Goal: Task Accomplishment & Management: Use online tool/utility

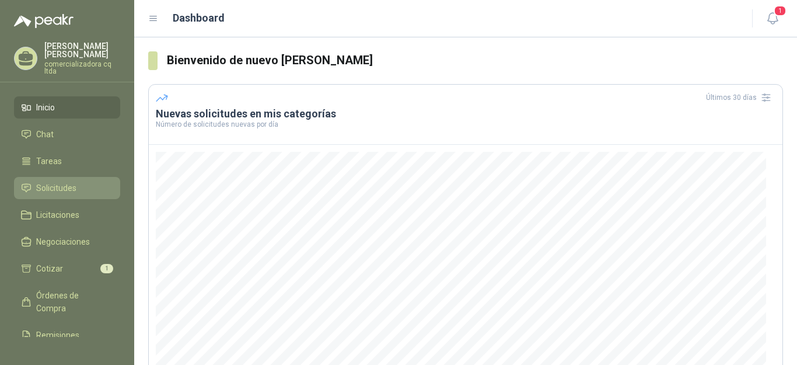
click at [53, 186] on span "Solicitudes" at bounding box center [56, 187] width 40 height 13
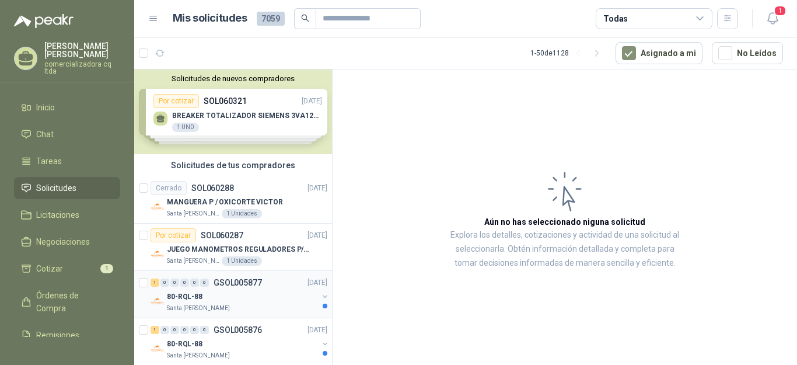
click at [204, 298] on div "80-RQL-88" at bounding box center [242, 296] width 151 height 14
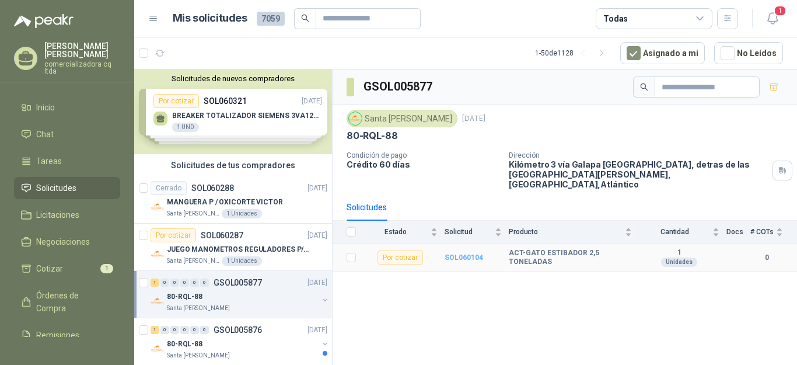
click at [463, 253] on b "SOL060104" at bounding box center [464, 257] width 39 height 8
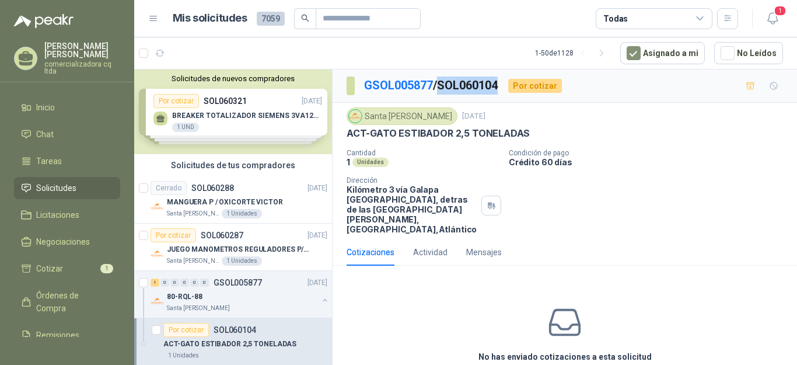
drag, startPoint x: 445, startPoint y: 82, endPoint x: 503, endPoint y: 82, distance: 58.9
click at [499, 82] on p "GSOL005877 / SOL060104" at bounding box center [431, 85] width 135 height 18
copy p "SOL060104"
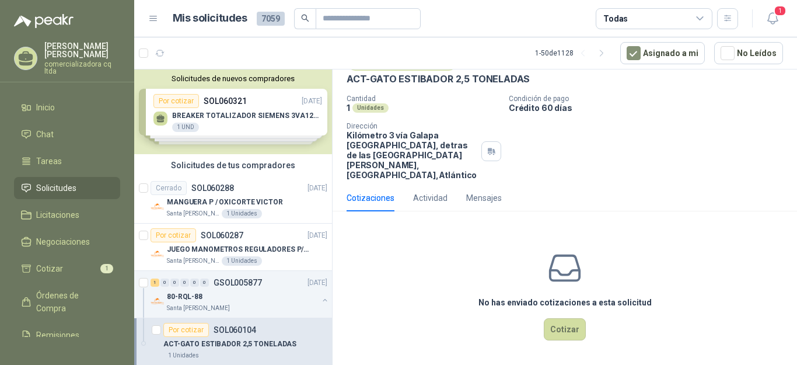
scroll to position [55, 0]
click at [544, 329] on button "Cotizar" at bounding box center [565, 328] width 42 height 22
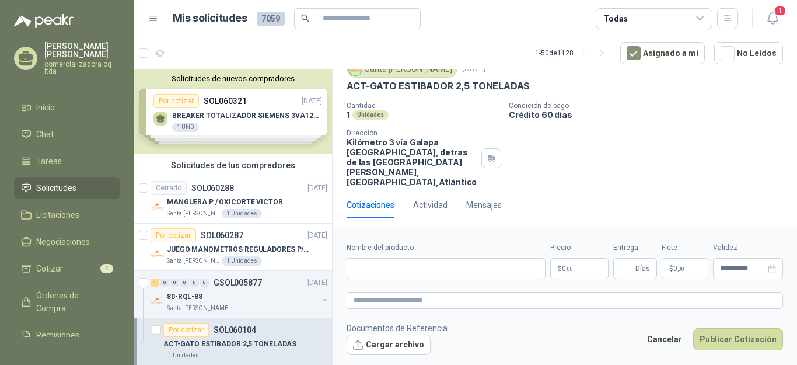
scroll to position [47, 0]
click at [394, 349] on button "Cargar archivo" at bounding box center [389, 344] width 84 height 21
click at [359, 264] on input "Nombre del producto" at bounding box center [446, 268] width 199 height 21
click at [410, 269] on input "**********" at bounding box center [446, 268] width 199 height 21
click at [526, 270] on input "**********" at bounding box center [446, 268] width 199 height 21
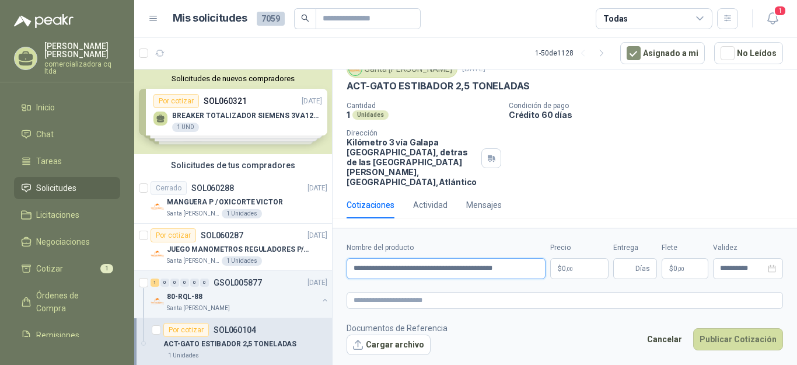
type input "**********"
click at [573, 271] on p "$ 0 ,00" at bounding box center [579, 268] width 58 height 21
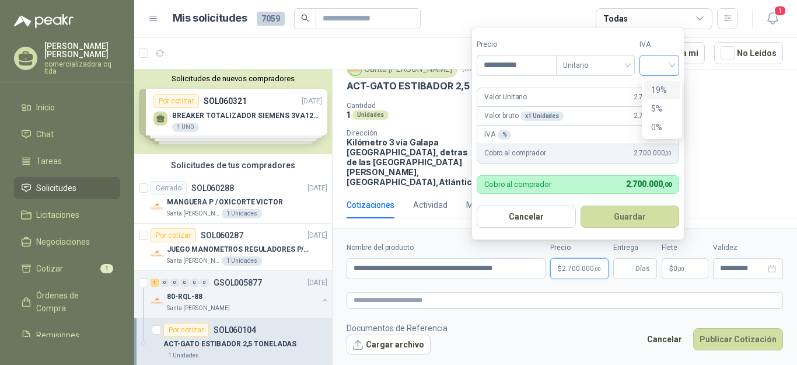
click at [675, 62] on div at bounding box center [659, 65] width 40 height 21
type input "**********"
click at [627, 215] on button "Guardar" at bounding box center [629, 216] width 99 height 22
click at [671, 65] on input "search" at bounding box center [659, 64] width 26 height 18
click at [664, 87] on div "19%" at bounding box center [662, 89] width 22 height 13
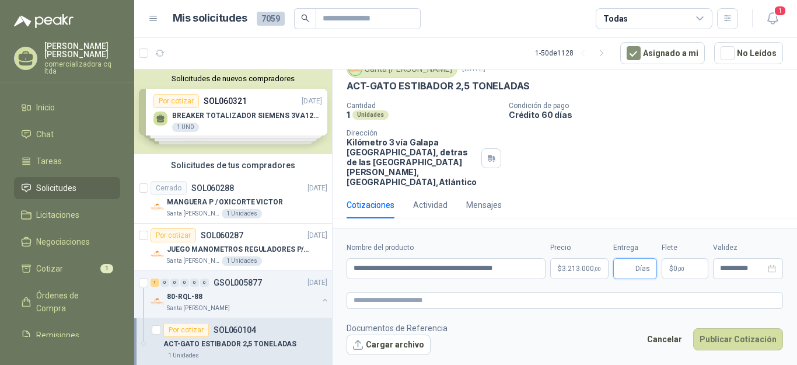
click at [631, 265] on input "Entrega" at bounding box center [626, 268] width 13 height 20
type input "*"
click at [734, 339] on button "Publicar Cotización" at bounding box center [738, 339] width 90 height 22
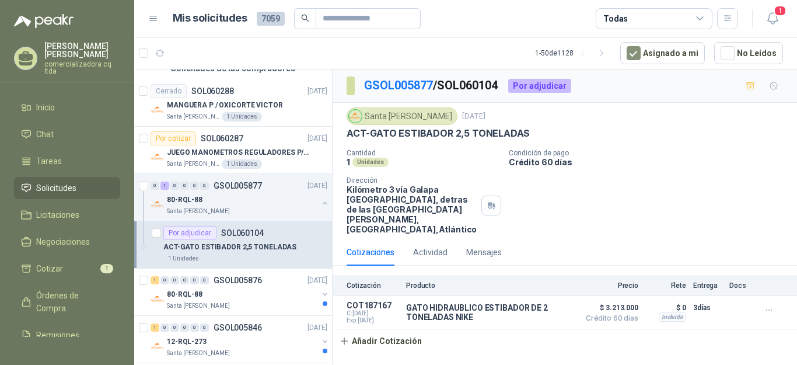
scroll to position [123, 0]
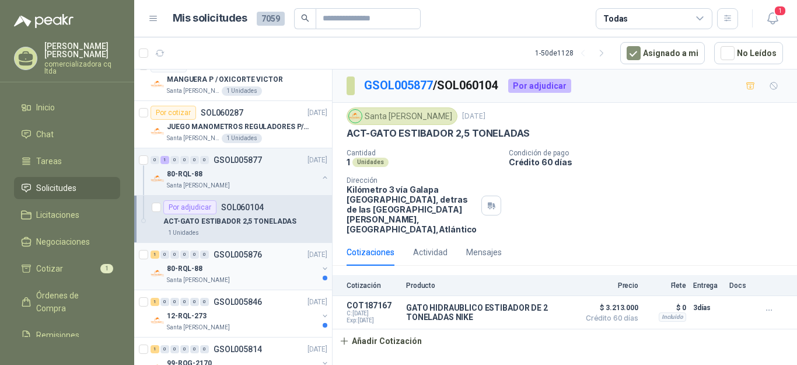
click at [216, 261] on div "80-RQL-88" at bounding box center [242, 268] width 151 height 14
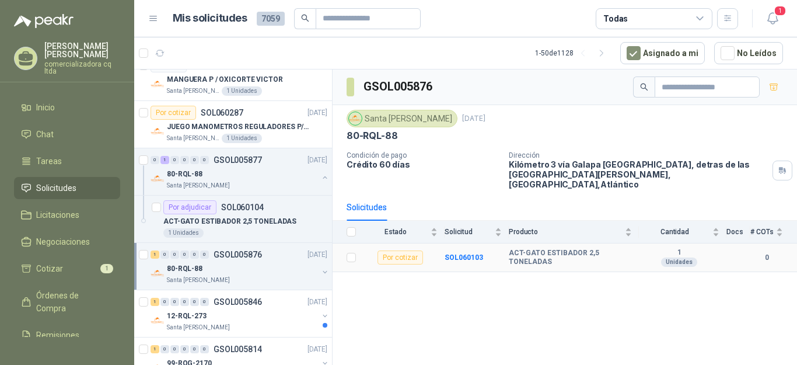
click at [409, 250] on div "Por cotizar" at bounding box center [400, 257] width 46 height 14
click at [466, 253] on b "SOL060103" at bounding box center [464, 257] width 39 height 8
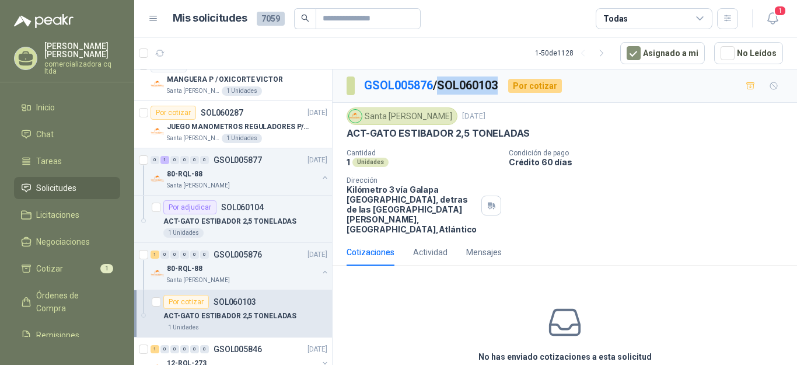
drag, startPoint x: 442, startPoint y: 82, endPoint x: 506, endPoint y: 85, distance: 64.2
click at [506, 85] on div "GSOL005876 / SOL060103 Por cotizar" at bounding box center [454, 85] width 215 height 19
copy p "SOL060103"
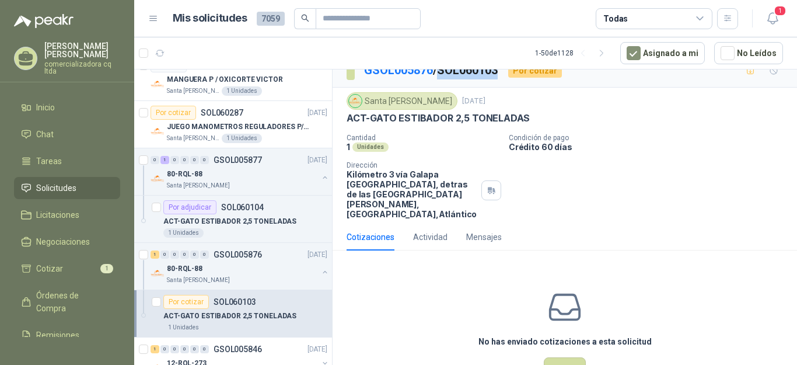
scroll to position [55, 0]
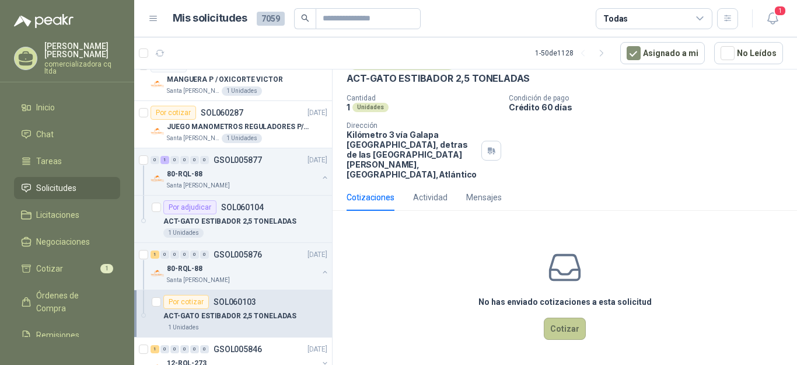
click at [558, 331] on button "Cotizar" at bounding box center [565, 328] width 42 height 22
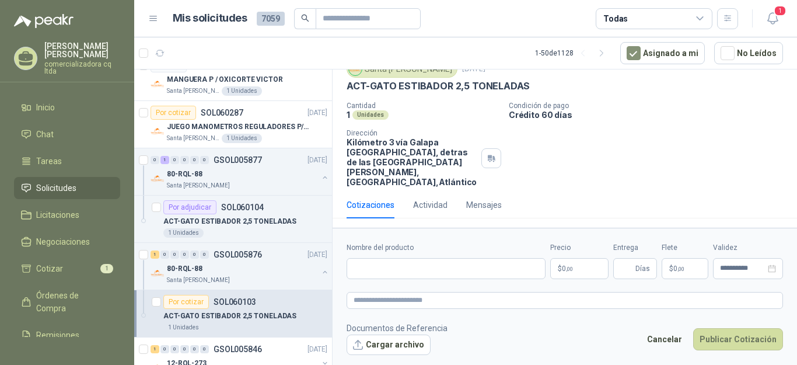
scroll to position [47, 0]
click at [414, 345] on button "Cargar archivo" at bounding box center [389, 344] width 84 height 21
click at [368, 267] on input "Nombre del producto" at bounding box center [446, 268] width 199 height 21
type input "**********"
click at [582, 268] on p "$ 0 ,00" at bounding box center [579, 268] width 58 height 21
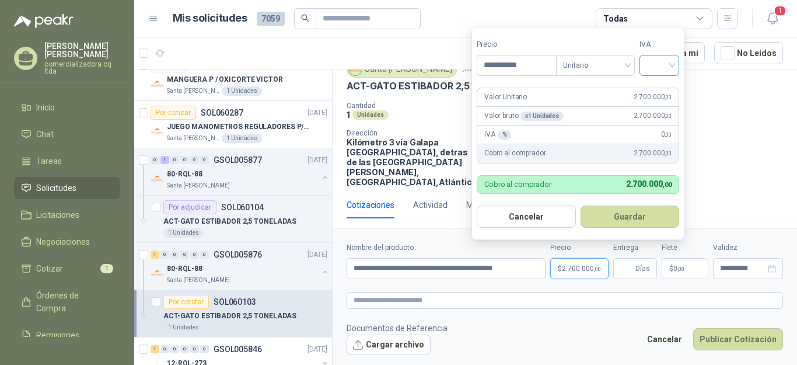
type input "**********"
click at [672, 62] on input "search" at bounding box center [659, 64] width 26 height 18
click at [662, 89] on div "19%" at bounding box center [662, 89] width 22 height 13
click at [625, 220] on button "Guardar" at bounding box center [632, 216] width 100 height 22
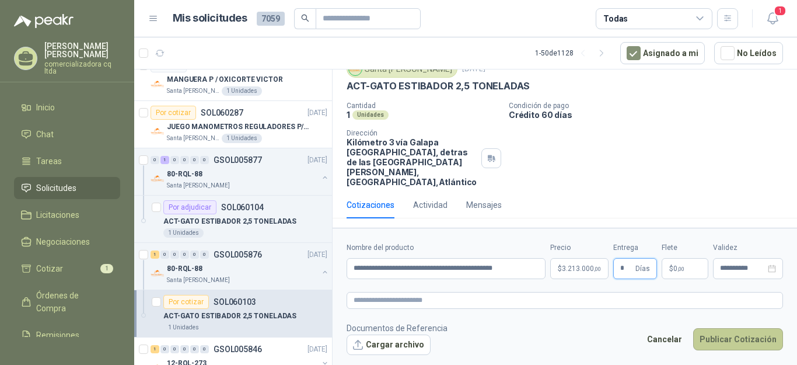
type input "*"
click at [740, 340] on button "Publicar Cotización" at bounding box center [738, 339] width 90 height 22
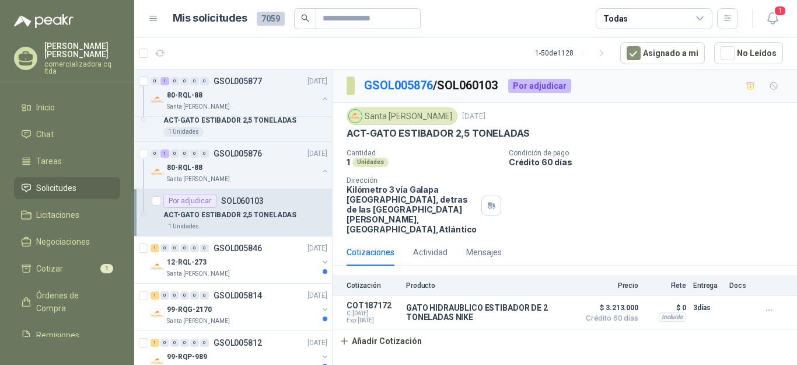
scroll to position [255, 0]
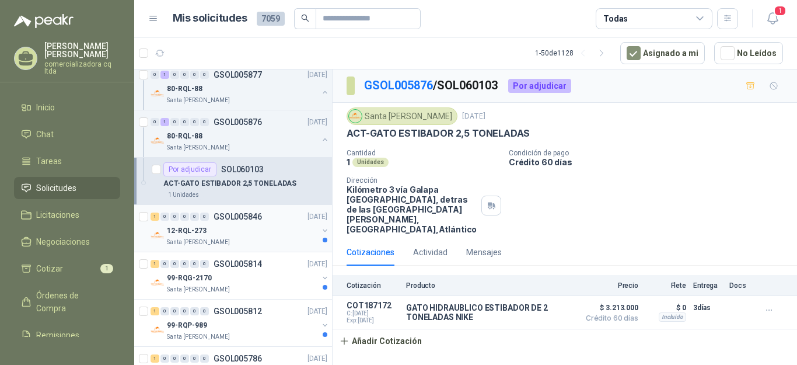
click at [178, 234] on p "12-RQL-273" at bounding box center [187, 230] width 40 height 11
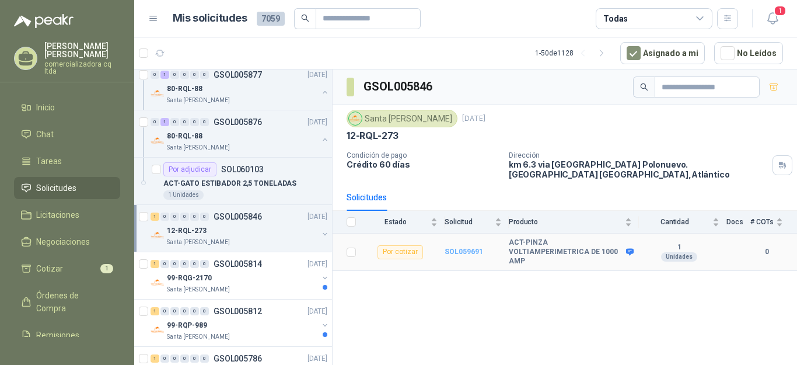
click at [461, 249] on b "SOL059691" at bounding box center [464, 251] width 39 height 8
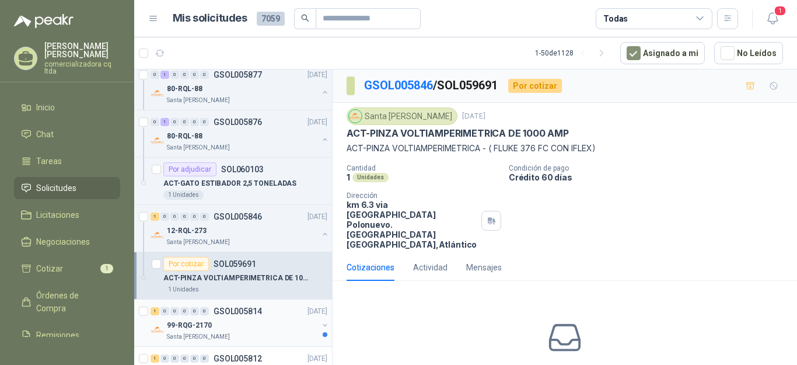
click at [208, 331] on div "99-RQG-2170" at bounding box center [242, 325] width 151 height 14
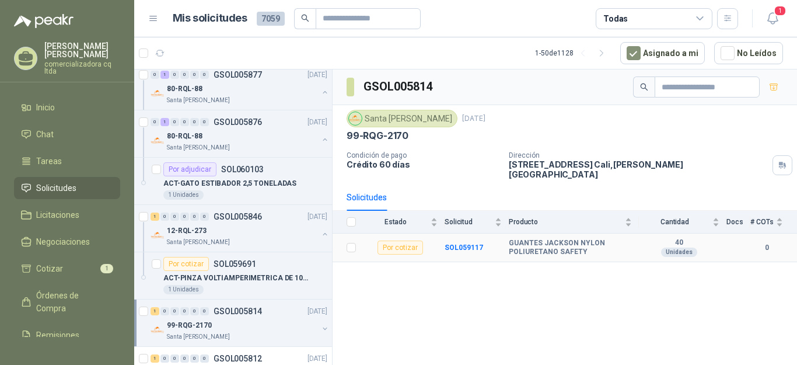
click at [549, 240] on b "GUANTES JACKSON NYLON POLIURETANO SAFETY" at bounding box center [570, 248] width 123 height 18
click at [467, 243] on b "SOL059117" at bounding box center [464, 247] width 39 height 8
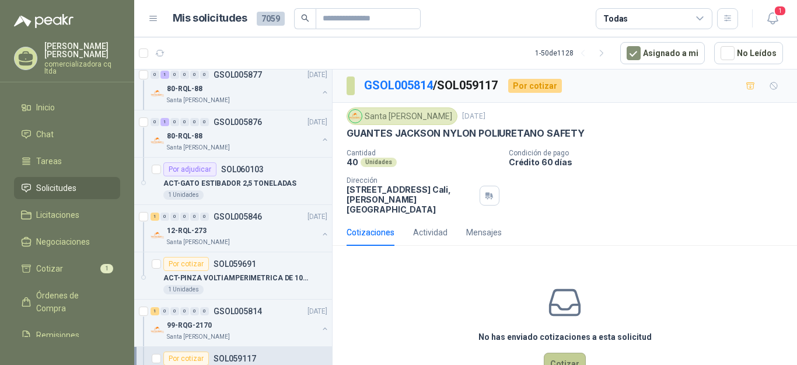
click at [559, 354] on button "Cotizar" at bounding box center [565, 363] width 42 height 22
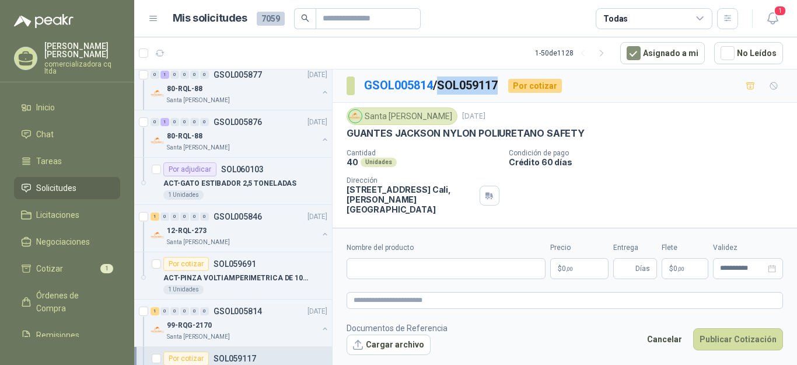
drag, startPoint x: 443, startPoint y: 81, endPoint x: 502, endPoint y: 81, distance: 58.9
click at [499, 81] on p "GSOL005814 / SOL059117" at bounding box center [431, 85] width 135 height 18
copy p "SOL059117"
click at [419, 347] on button "Cargar archivo" at bounding box center [389, 344] width 84 height 21
click at [375, 264] on input "Nombre del producto" at bounding box center [446, 268] width 199 height 21
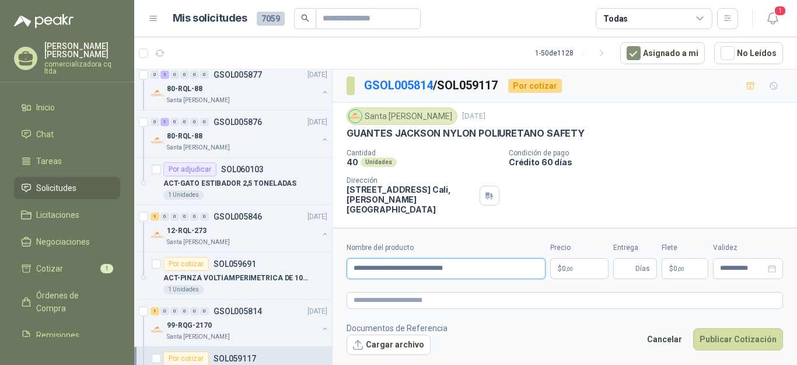
type input "**********"
click at [567, 270] on span ",00" at bounding box center [569, 268] width 7 height 6
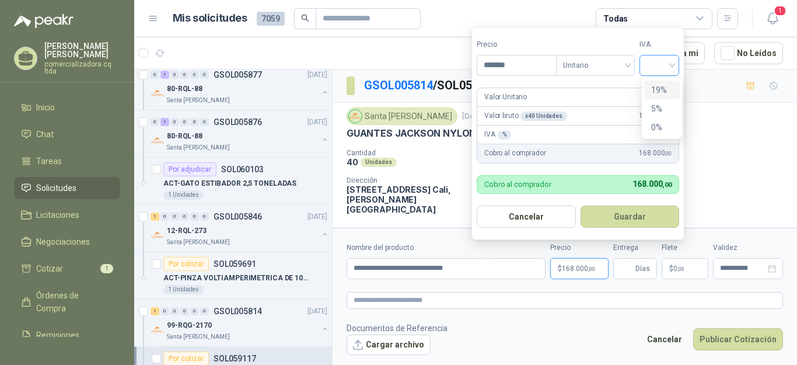
click at [677, 65] on div at bounding box center [659, 65] width 40 height 21
type input "*******"
click at [669, 86] on div "19%" at bounding box center [662, 89] width 22 height 13
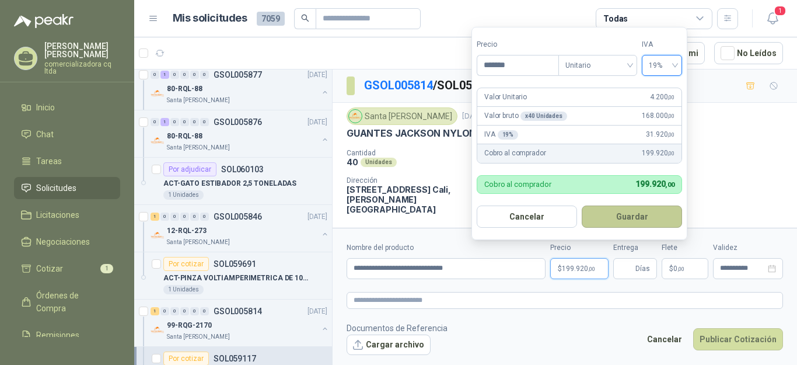
click at [649, 214] on button "Guardar" at bounding box center [632, 216] width 100 height 22
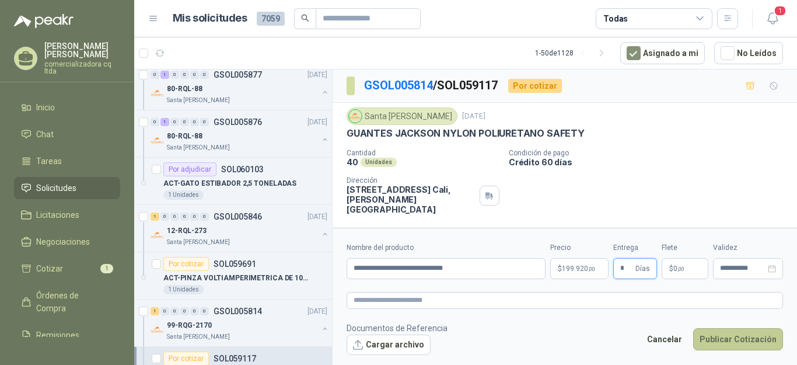
type input "*"
click at [711, 338] on button "Publicar Cotización" at bounding box center [738, 339] width 90 height 22
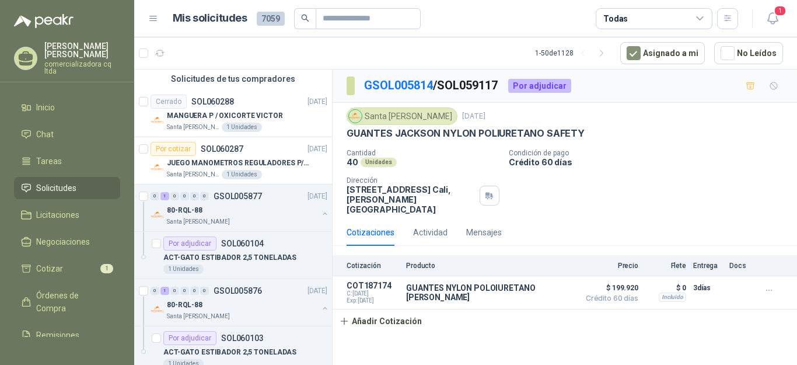
scroll to position [65, 0]
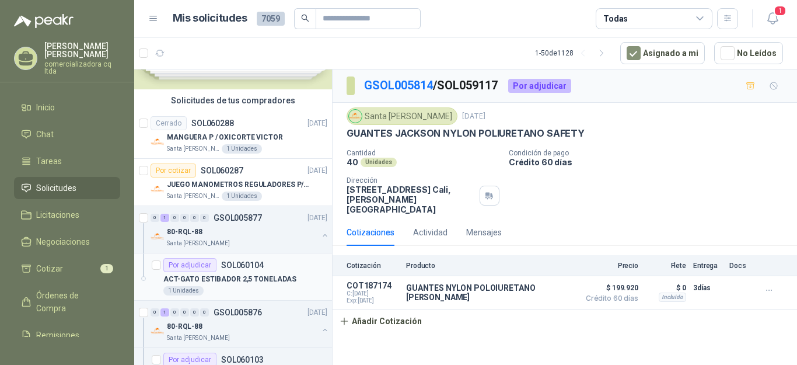
click at [191, 256] on article "Por adjudicar SOL060104 ACT-GATO ESTIBADOR 2,5 TONELADAS 1 Unidades" at bounding box center [233, 276] width 198 height 47
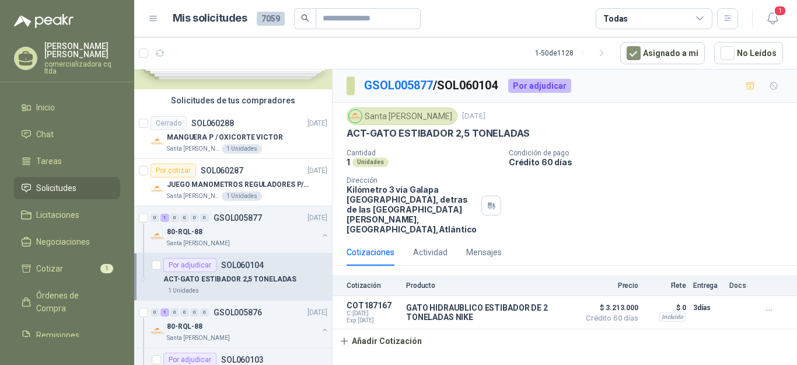
scroll to position [86, 0]
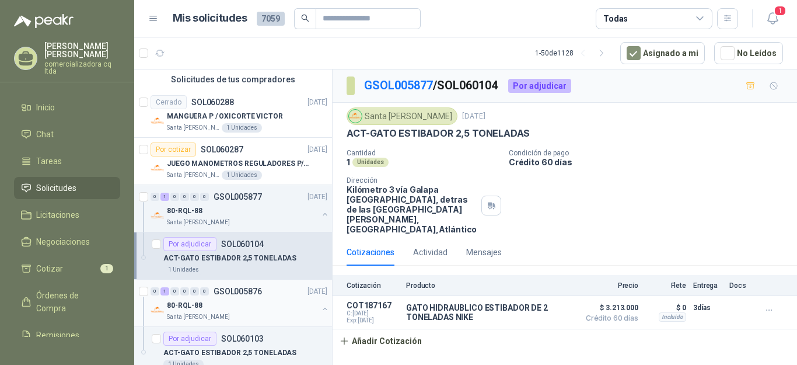
click at [222, 317] on div "Santa [PERSON_NAME]" at bounding box center [242, 316] width 151 height 9
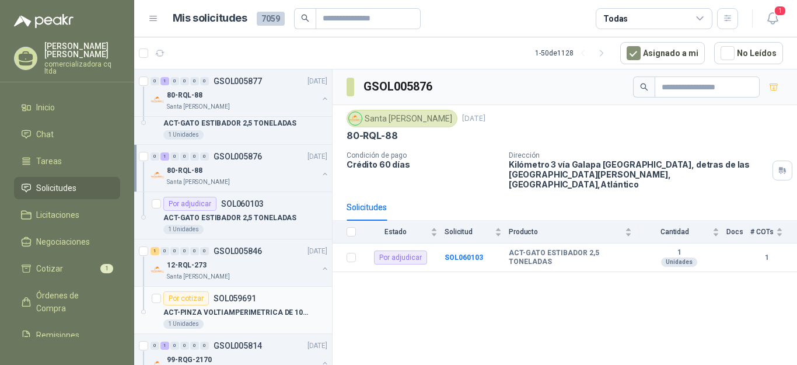
scroll to position [247, 0]
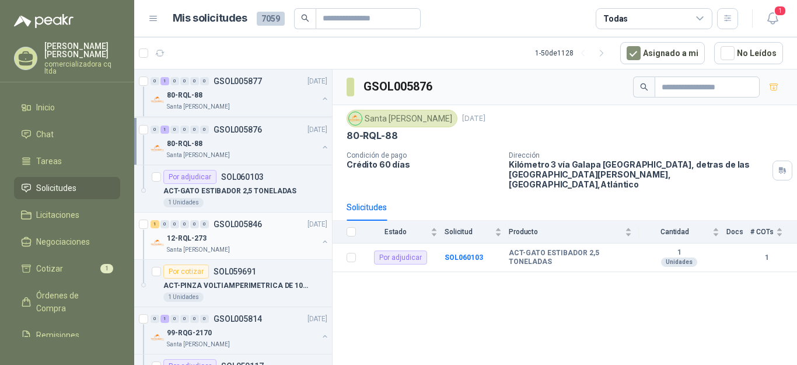
click at [239, 245] on div "Santa [PERSON_NAME]" at bounding box center [242, 249] width 151 height 9
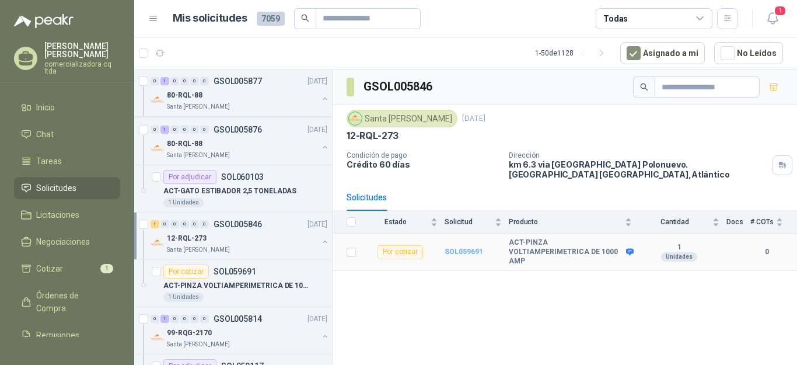
click at [467, 250] on b "SOL059691" at bounding box center [464, 251] width 39 height 8
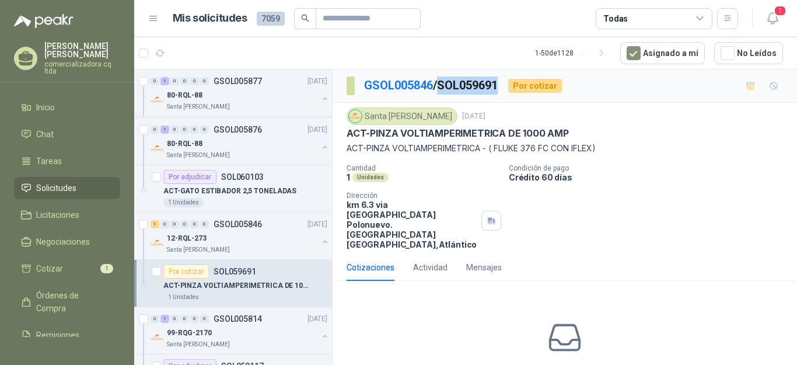
drag, startPoint x: 445, startPoint y: 82, endPoint x: 505, endPoint y: 83, distance: 60.1
click at [505, 83] on div "GSOL005846 / SOL059691 Por cotizar" at bounding box center [454, 85] width 215 height 19
copy p "SOL059691"
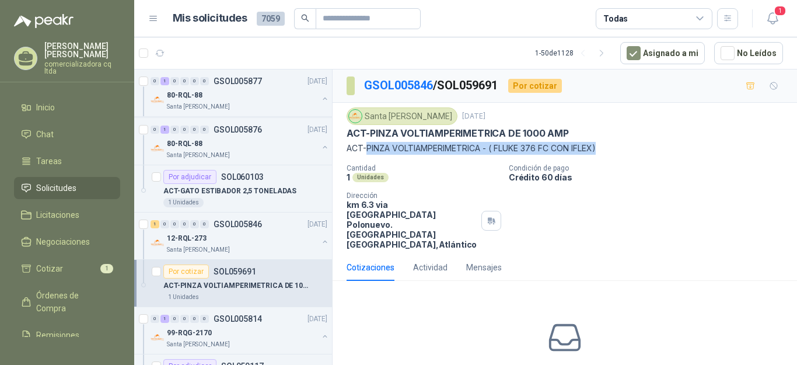
drag, startPoint x: 366, startPoint y: 147, endPoint x: 597, endPoint y: 146, distance: 231.0
click at [597, 146] on p "ACT-PINZA VOLTIAMPERIMETRICA - ( FLUKE 376 FC CON IFLEX)" at bounding box center [565, 148] width 436 height 13
copy p "PINZA VOLTIAMPERIMETRICA - ( FLUKE 376 FC CON IFLEX)"
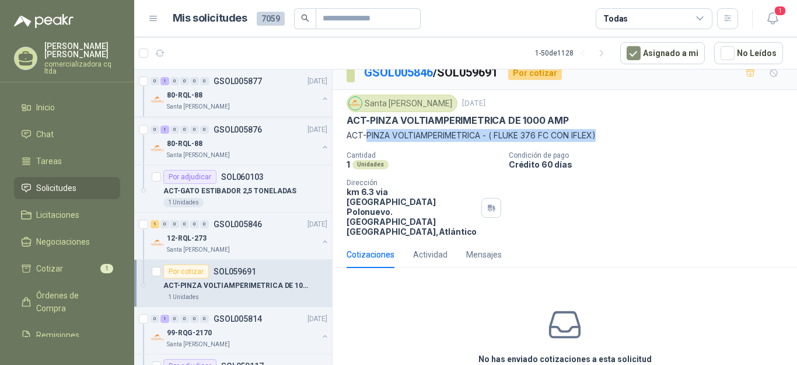
scroll to position [50, 0]
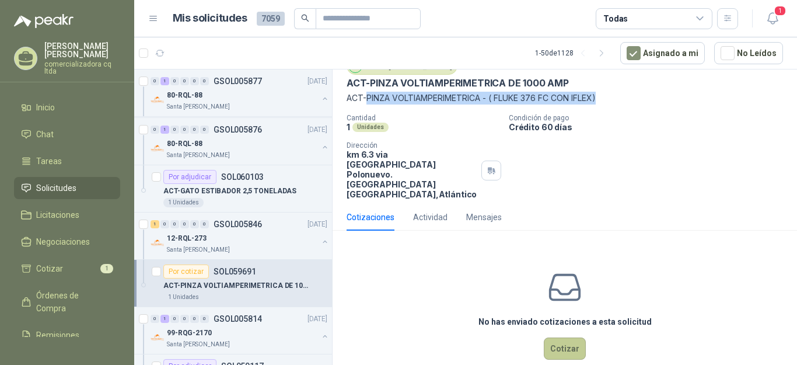
click at [568, 337] on button "Cotizar" at bounding box center [565, 348] width 42 height 22
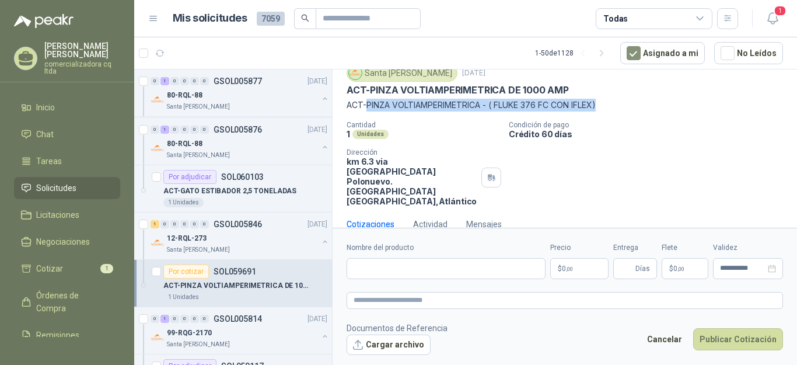
scroll to position [43, 0]
click at [409, 344] on button "Cargar archivo" at bounding box center [389, 344] width 84 height 21
click at [369, 272] on input "Nombre del producto" at bounding box center [446, 268] width 199 height 21
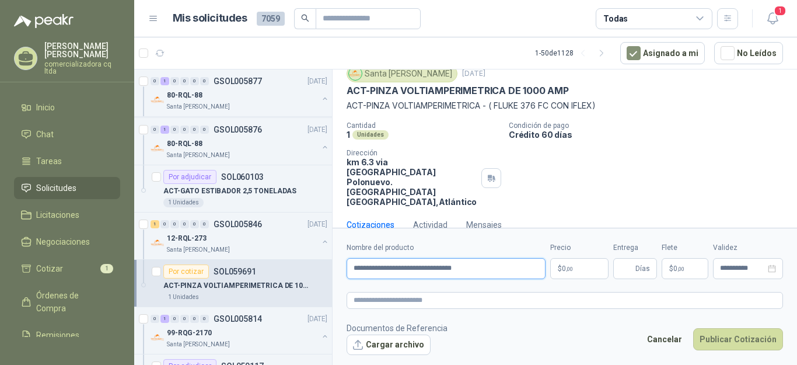
type input "**********"
click at [593, 268] on p "$ 0 ,00" at bounding box center [579, 268] width 58 height 21
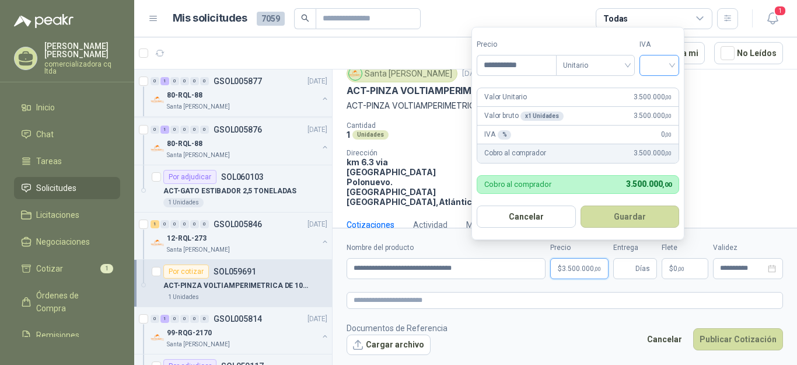
type input "**********"
click at [671, 65] on input "search" at bounding box center [659, 64] width 26 height 18
click at [659, 90] on div "19%" at bounding box center [662, 89] width 22 height 13
click at [631, 212] on button "Guardar" at bounding box center [632, 216] width 100 height 22
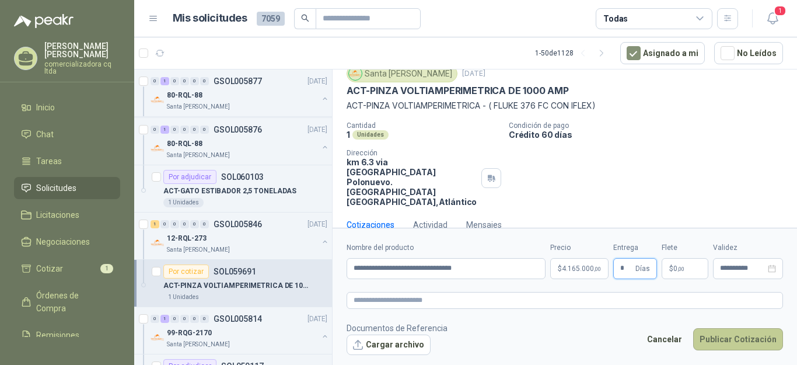
type input "*"
click at [740, 340] on button "Publicar Cotización" at bounding box center [738, 339] width 90 height 22
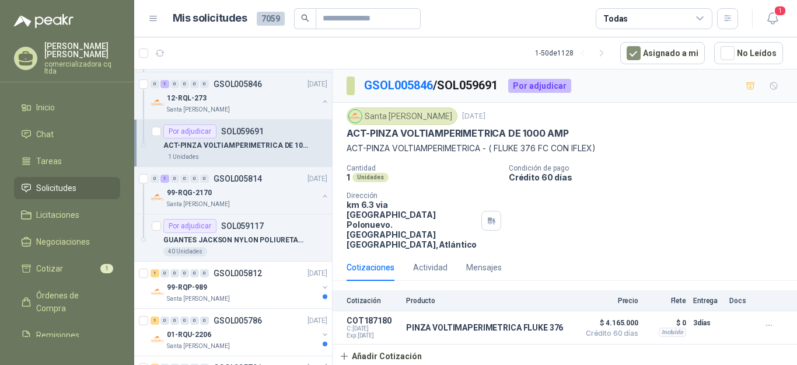
scroll to position [415, 0]
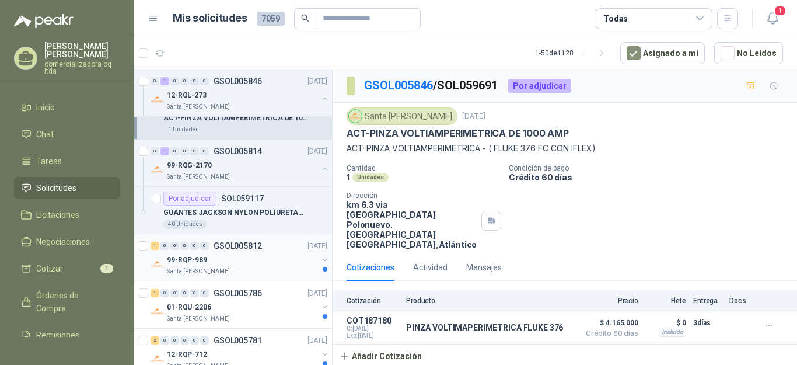
click at [193, 251] on div "1 0 0 0 0 0 GSOL005812 [DATE]" at bounding box center [240, 246] width 179 height 14
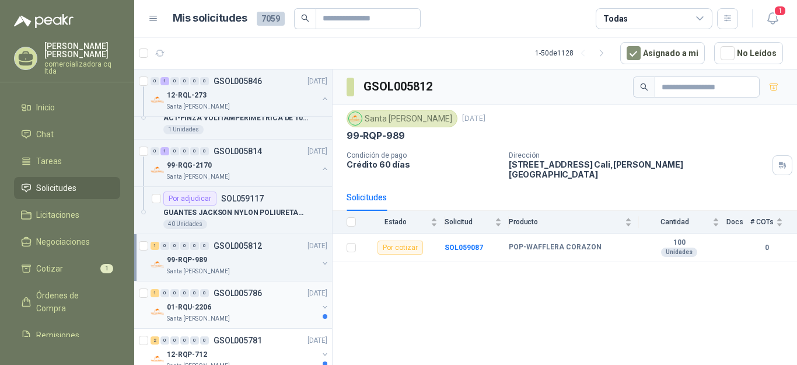
click at [210, 312] on p "01-RQU-2206" at bounding box center [189, 307] width 44 height 11
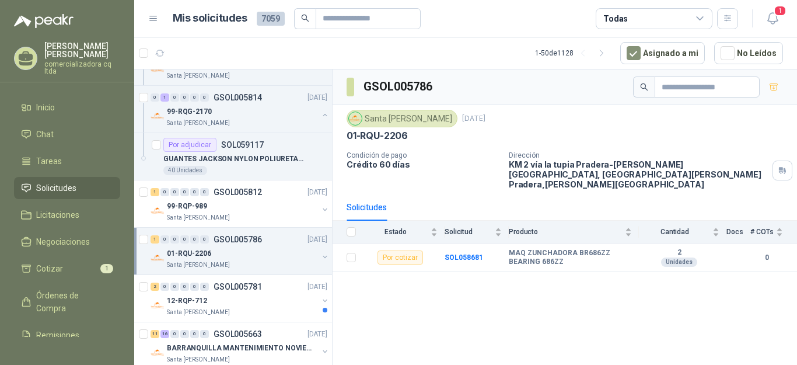
scroll to position [512, 0]
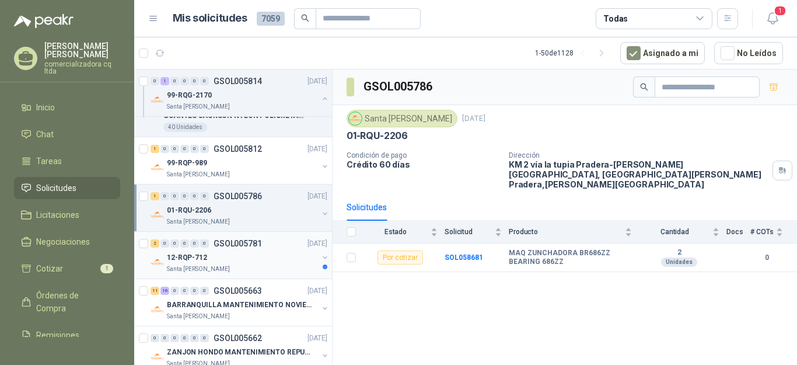
click at [201, 257] on p "12-RQP-712" at bounding box center [187, 257] width 40 height 11
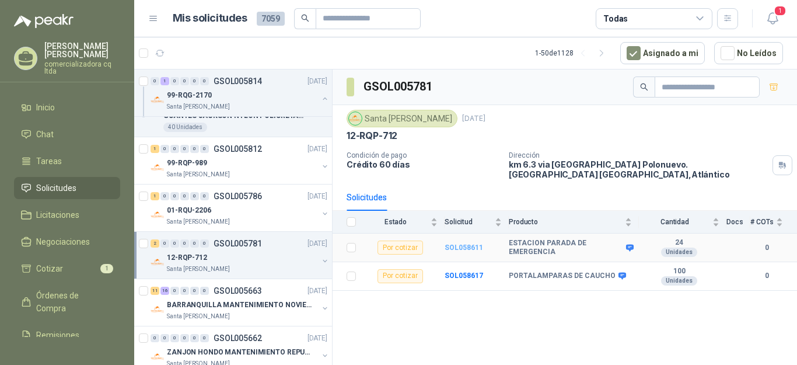
click at [468, 249] on b "SOL058611" at bounding box center [464, 247] width 39 height 8
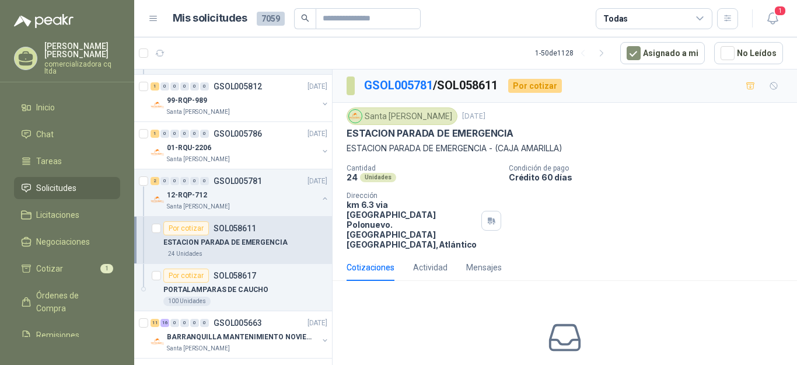
scroll to position [596, 0]
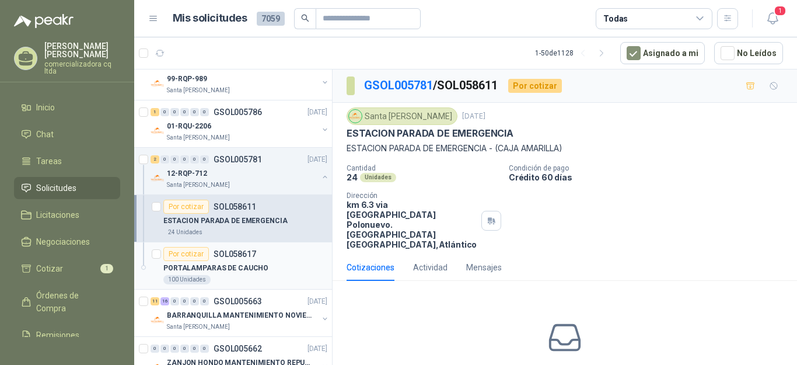
click at [239, 268] on p "PORTALAMPARAS DE CAUCHO" at bounding box center [215, 268] width 105 height 11
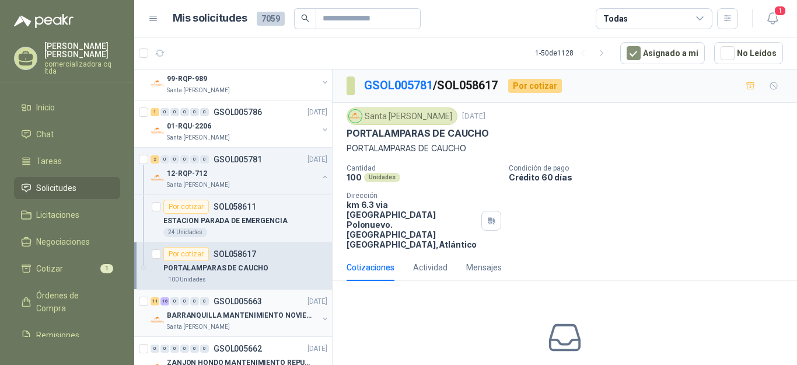
click at [231, 319] on p "BARRANQUILLA MANTENIMIENTO NOVIEMBRE" at bounding box center [239, 315] width 145 height 11
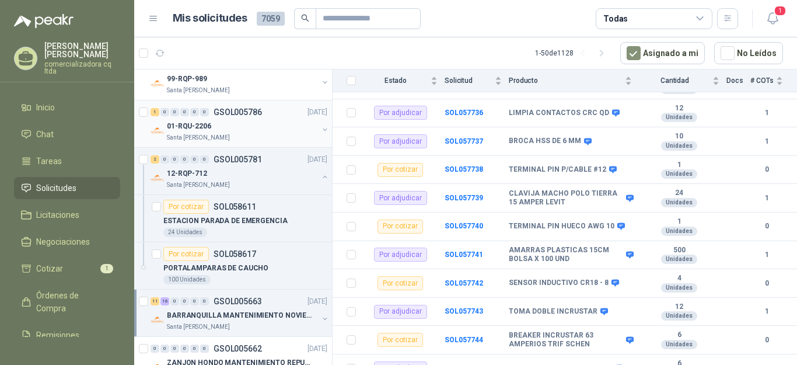
scroll to position [422, 0]
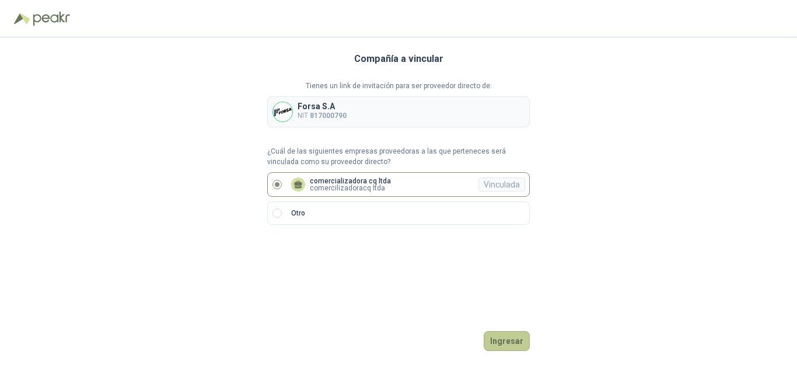
click at [517, 344] on button "Ingresar" at bounding box center [507, 341] width 46 height 20
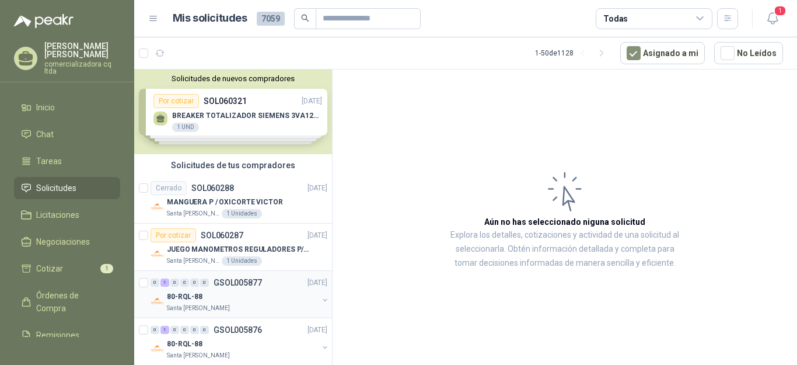
click at [191, 303] on div "80-RQL-88" at bounding box center [242, 296] width 151 height 14
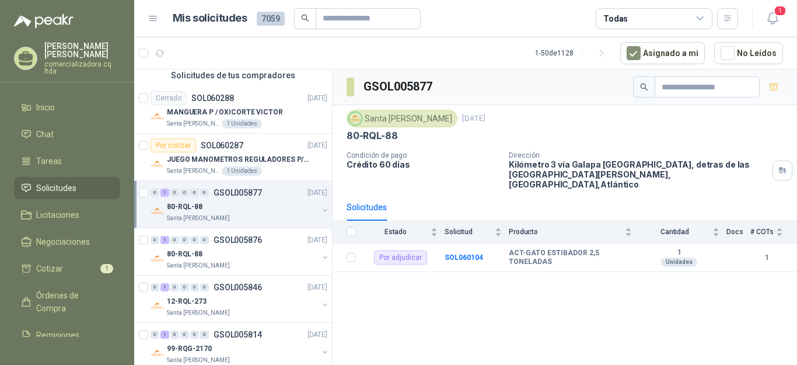
scroll to position [140, 0]
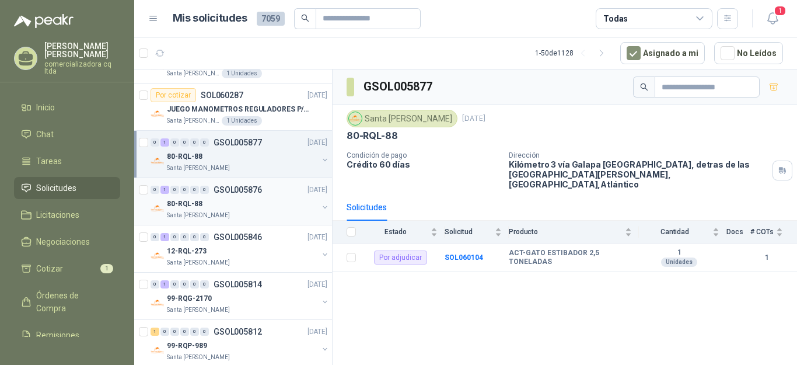
click at [204, 212] on p "Santa [PERSON_NAME]" at bounding box center [198, 215] width 63 height 9
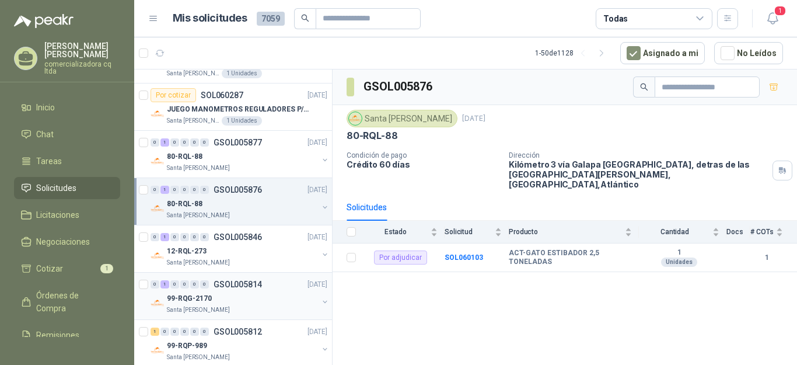
click at [219, 307] on p "Santa [PERSON_NAME]" at bounding box center [198, 309] width 63 height 9
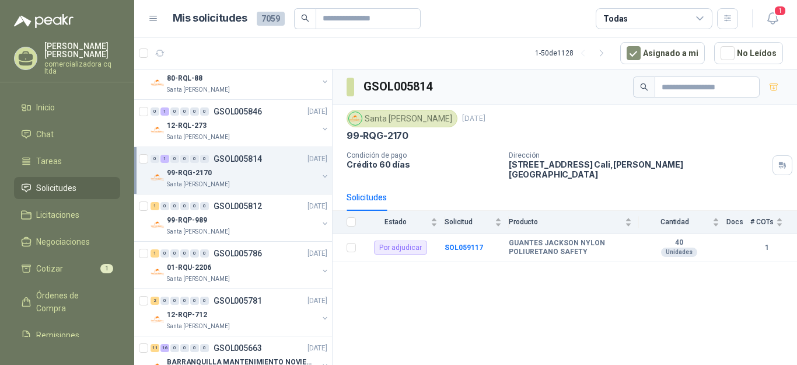
scroll to position [330, 0]
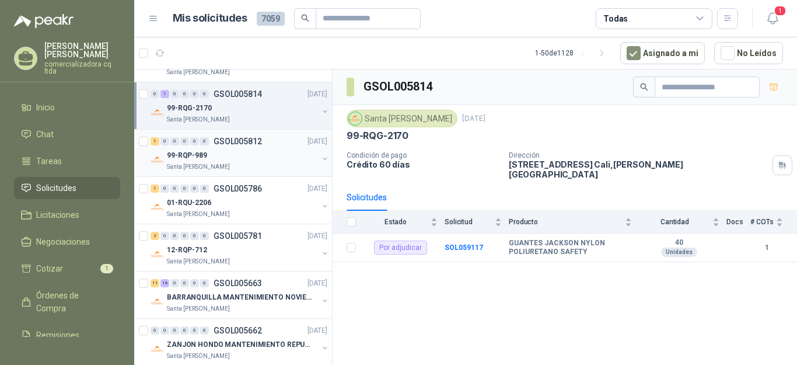
click at [192, 151] on p "99-RQP-989" at bounding box center [187, 155] width 40 height 11
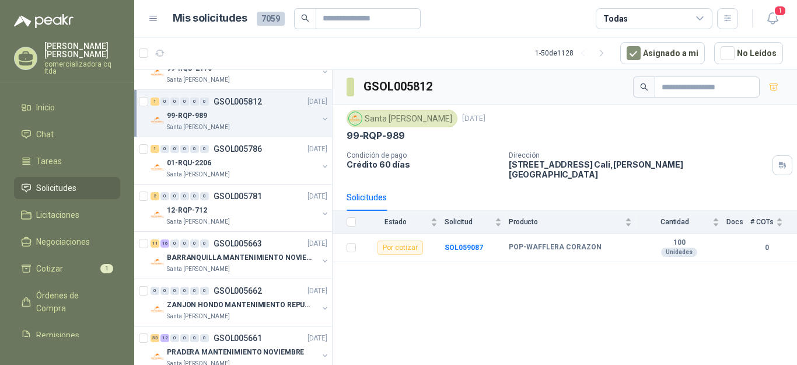
scroll to position [430, 0]
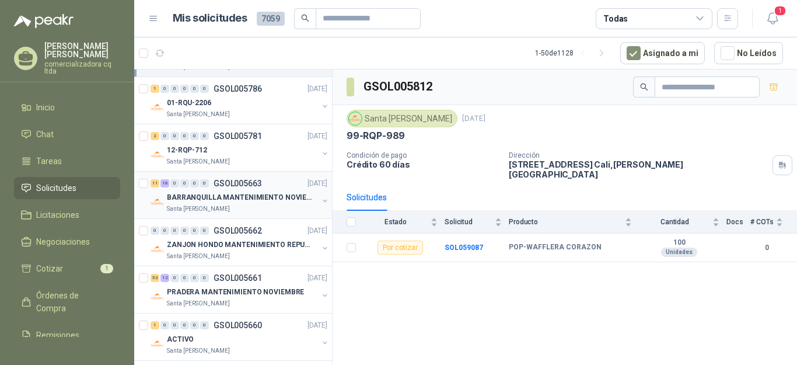
click at [187, 187] on div "0" at bounding box center [184, 183] width 9 height 8
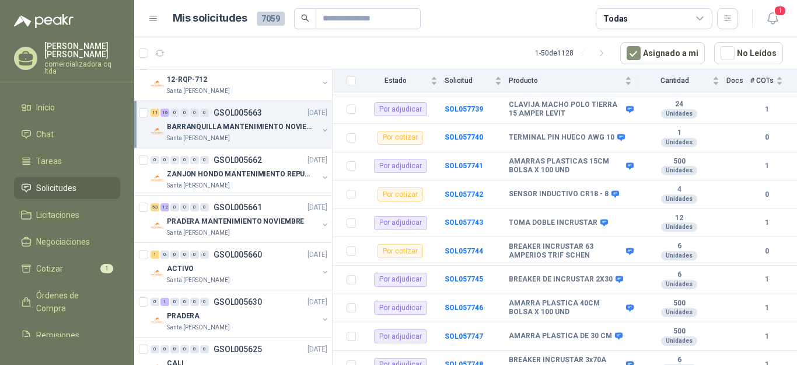
scroll to position [628, 0]
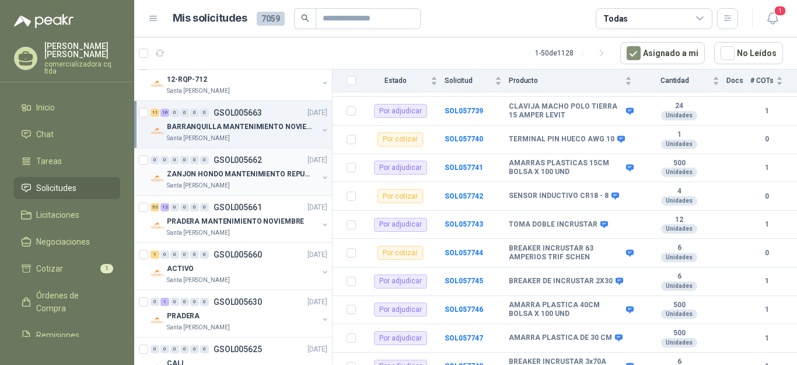
click at [208, 179] on p "ZANJON HONDO MANTENIMIENTO REPUESTOS" at bounding box center [239, 174] width 145 height 11
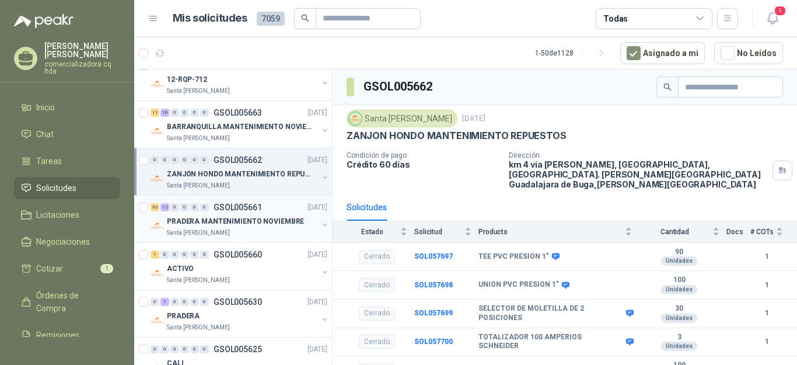
click at [180, 226] on p "PRADERA MANTENIMIENTO NOVIEMBRE" at bounding box center [235, 221] width 137 height 11
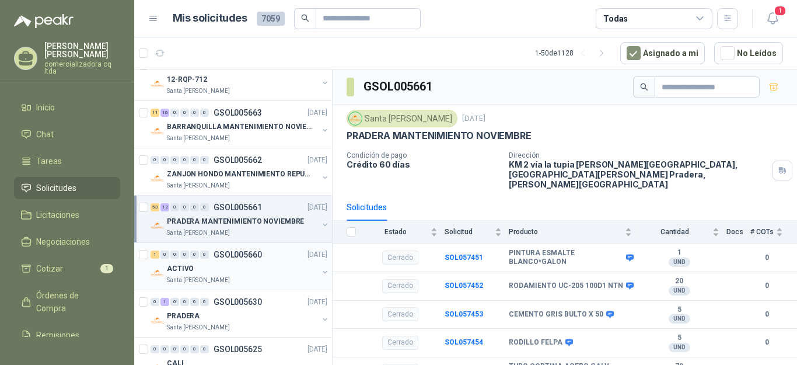
click at [170, 267] on p "ACTIVO" at bounding box center [180, 268] width 27 height 11
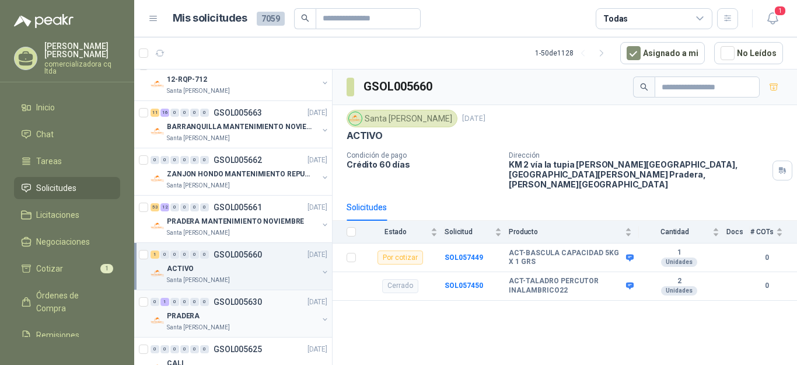
click at [180, 314] on p "PRADERA" at bounding box center [183, 315] width 33 height 11
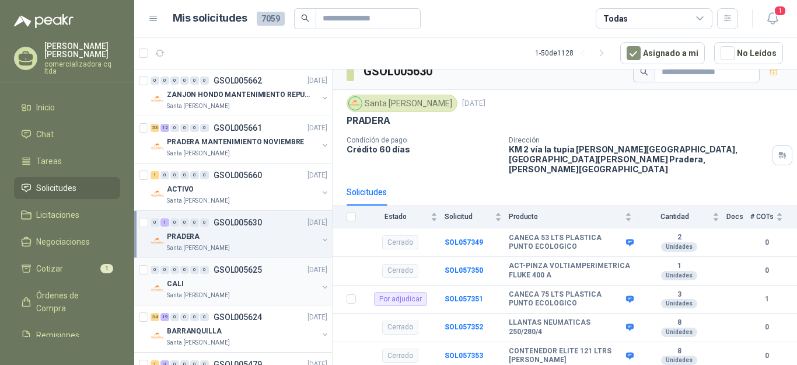
scroll to position [610, 0]
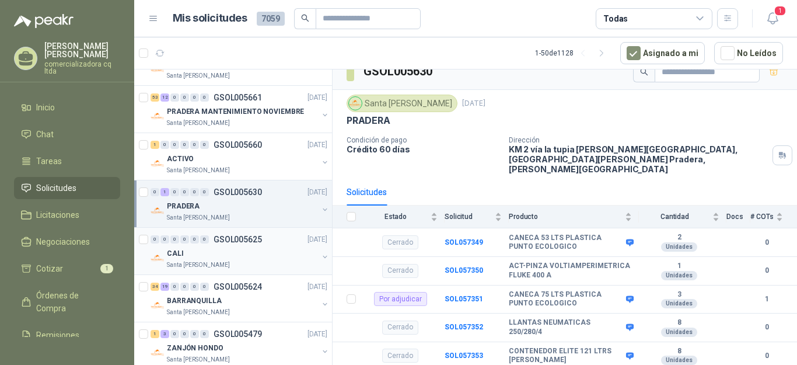
click at [240, 239] on p "GSOL005625" at bounding box center [238, 239] width 48 height 8
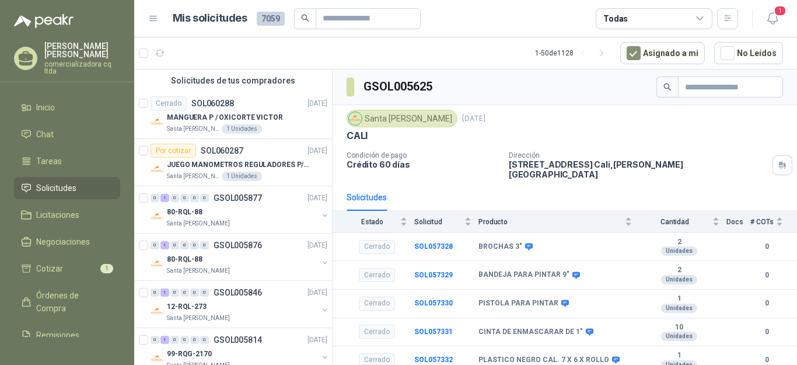
scroll to position [115, 0]
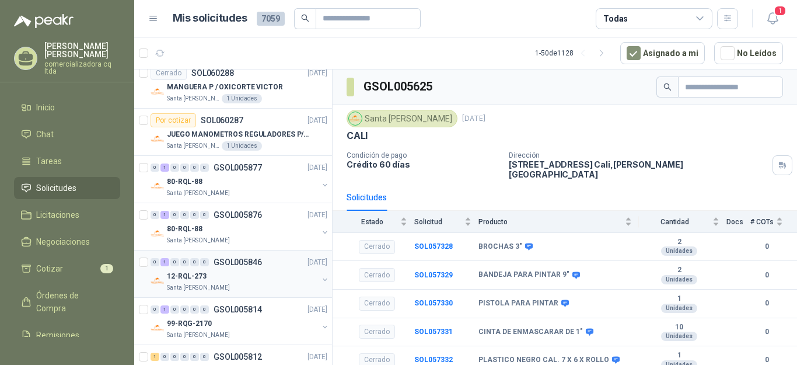
click at [188, 284] on p "Santa [PERSON_NAME]" at bounding box center [198, 287] width 63 height 9
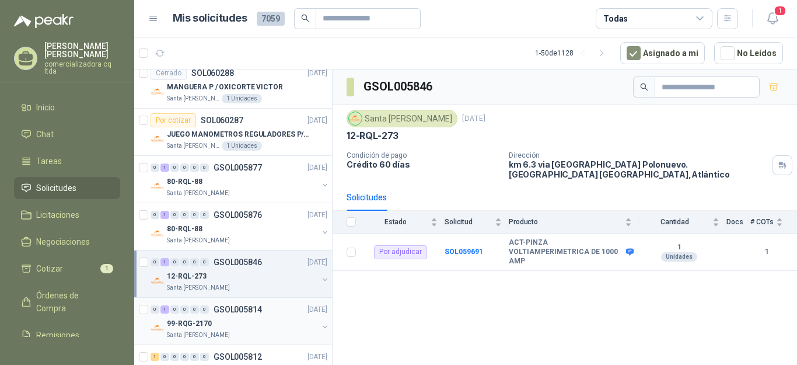
click at [189, 326] on p "99-RQG-2170" at bounding box center [189, 323] width 45 height 11
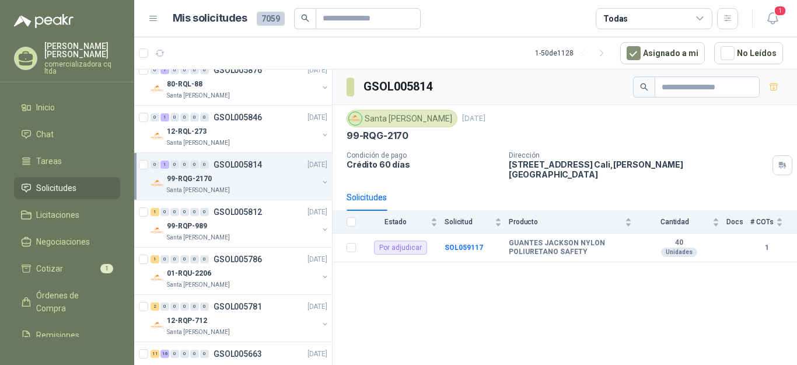
scroll to position [275, 0]
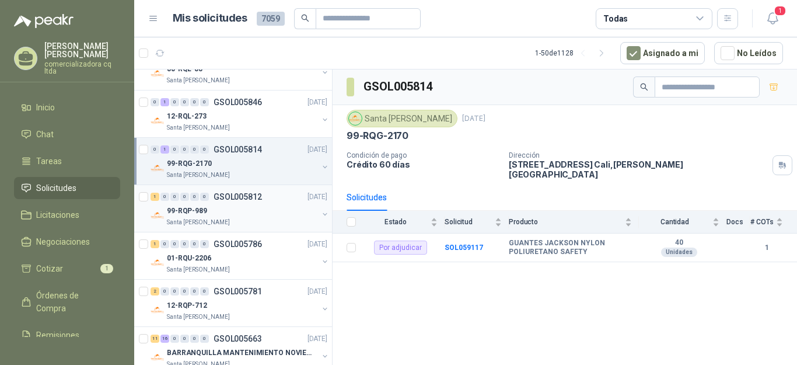
click at [169, 218] on p "Santa [PERSON_NAME]" at bounding box center [198, 222] width 63 height 9
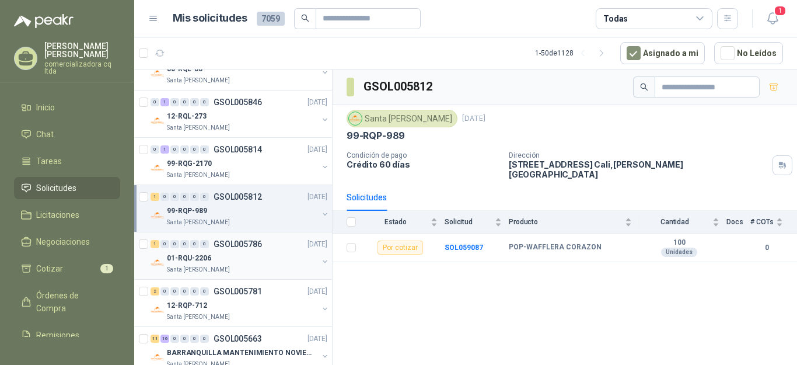
click at [184, 256] on p "01-RQU-2206" at bounding box center [189, 258] width 44 height 11
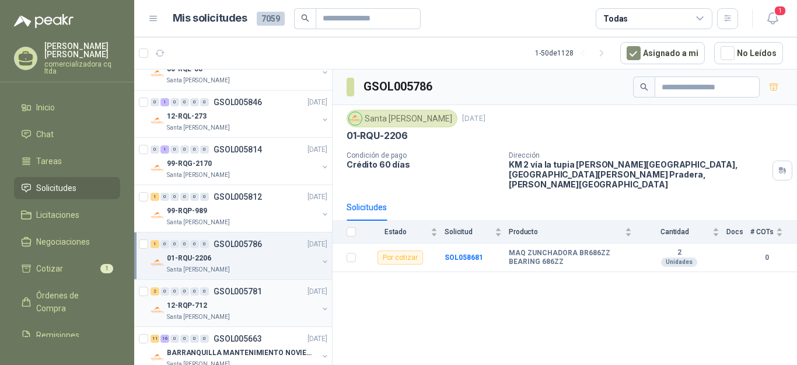
click at [175, 307] on p "12-RQP-712" at bounding box center [187, 305] width 40 height 11
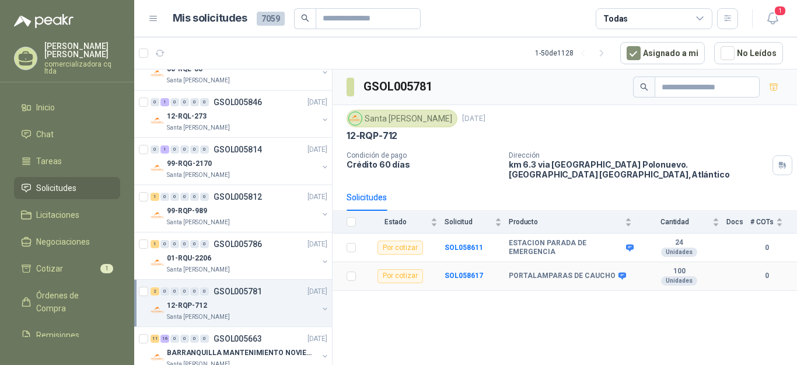
click at [538, 275] on b "PORTALAMPARAS DE CAUCHO" at bounding box center [562, 275] width 107 height 9
click at [463, 275] on b "SOL058617" at bounding box center [464, 275] width 39 height 8
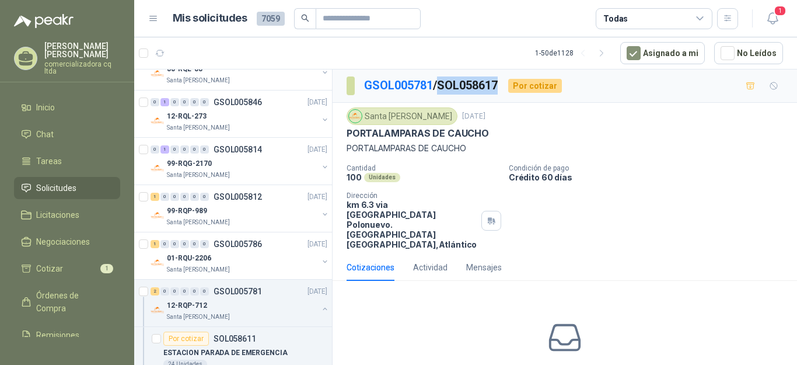
drag, startPoint x: 445, startPoint y: 83, endPoint x: 504, endPoint y: 85, distance: 59.5
click at [499, 85] on p "GSOL005781 / SOL058617" at bounding box center [431, 85] width 135 height 18
copy p "SOL058617"
drag, startPoint x: 347, startPoint y: 148, endPoint x: 473, endPoint y: 148, distance: 126.0
click at [473, 148] on p "PORTALAMPARAS DE CAUCHO" at bounding box center [565, 148] width 436 height 13
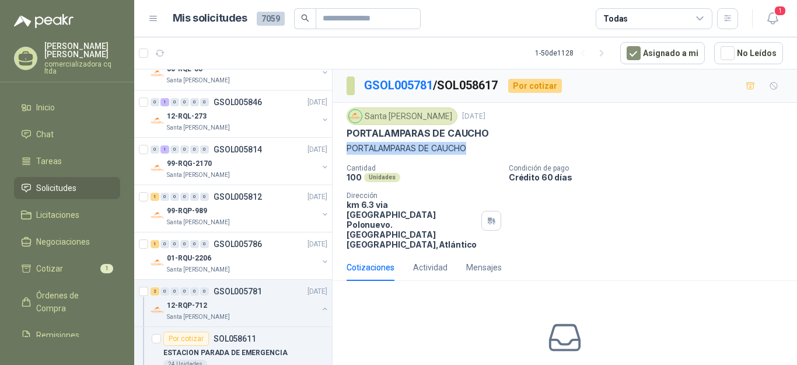
copy p "PORTALAMPARAS DE CAUCHO"
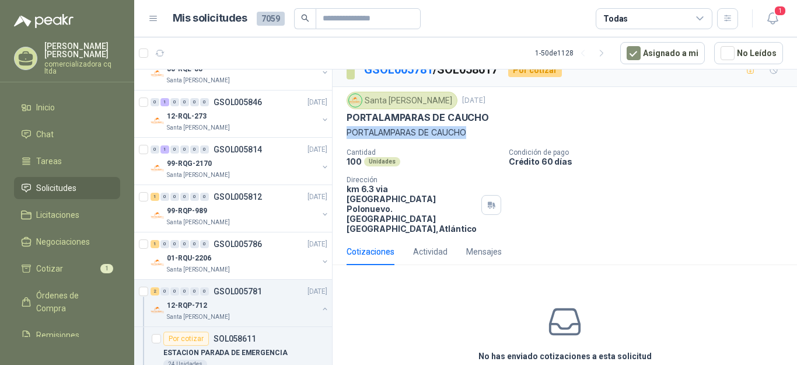
scroll to position [50, 0]
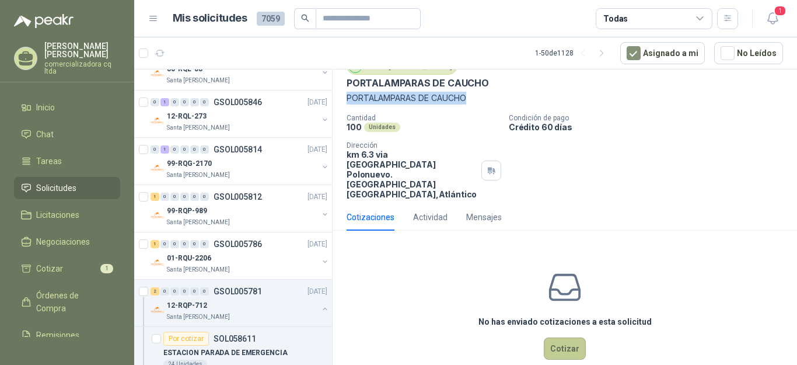
click at [561, 337] on button "Cotizar" at bounding box center [565, 348] width 42 height 22
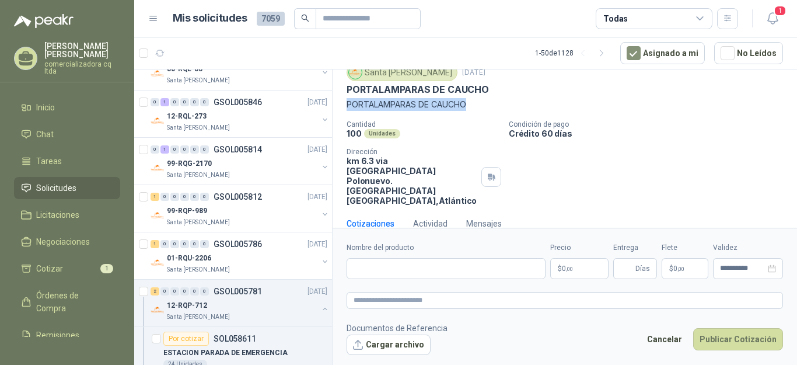
scroll to position [43, 0]
click at [388, 343] on button "Cargar archivo" at bounding box center [389, 344] width 84 height 21
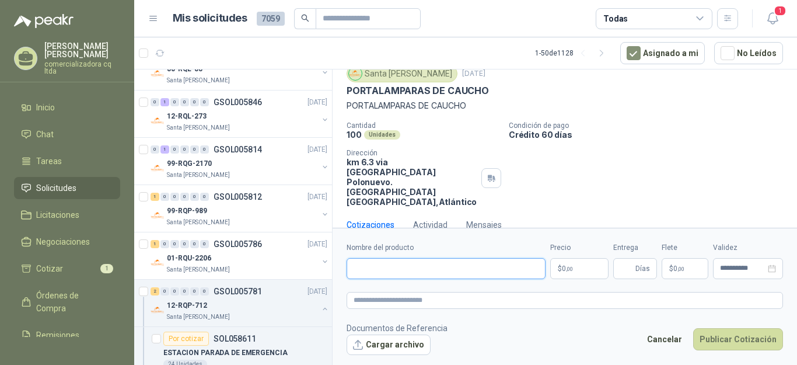
click at [366, 263] on input "Nombre del producto" at bounding box center [446, 268] width 199 height 21
click at [372, 267] on input "**********" at bounding box center [446, 268] width 199 height 21
click at [406, 267] on input "**********" at bounding box center [446, 268] width 199 height 21
click at [418, 269] on input "**********" at bounding box center [446, 268] width 199 height 21
type input "**********"
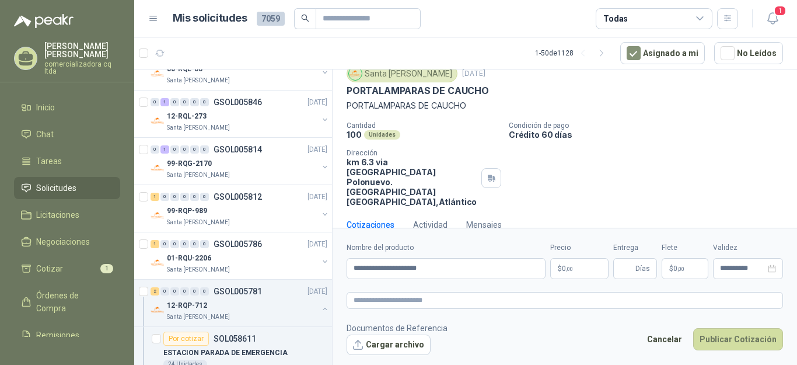
click at [579, 270] on p "$ 0 ,00" at bounding box center [579, 268] width 58 height 21
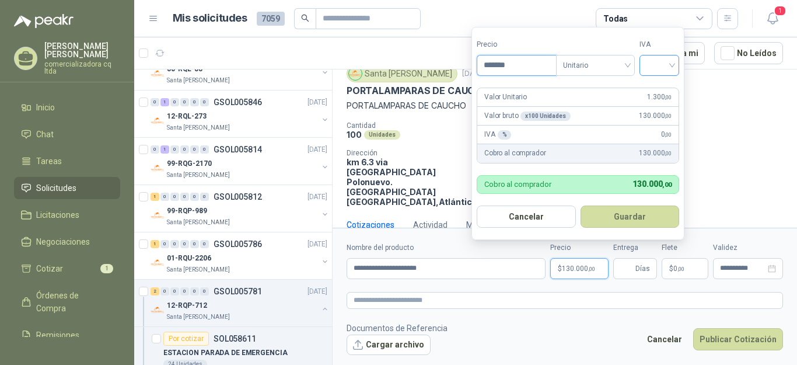
type input "*******"
click at [672, 68] on input "search" at bounding box center [659, 64] width 26 height 18
click at [672, 90] on div "19%" at bounding box center [662, 90] width 36 height 19
click at [632, 214] on button "Guardar" at bounding box center [632, 216] width 100 height 22
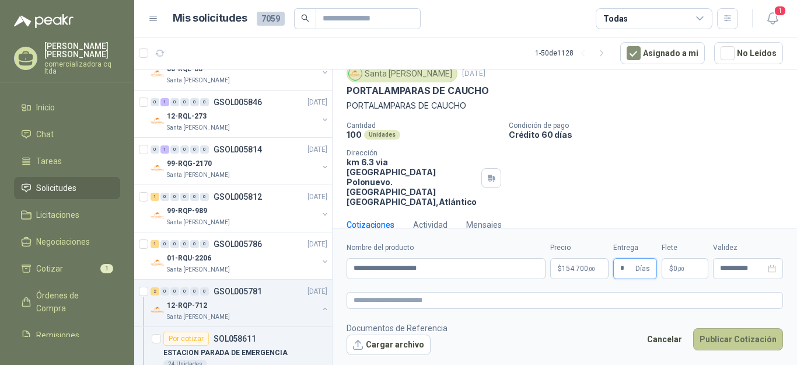
type input "*"
click at [744, 340] on button "Publicar Cotización" at bounding box center [738, 339] width 90 height 22
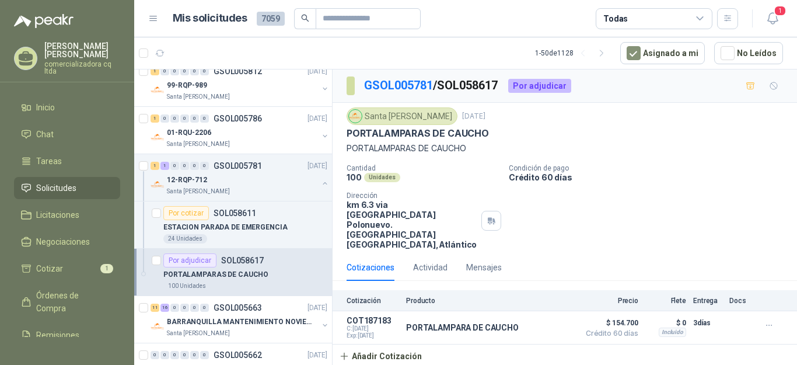
scroll to position [426, 0]
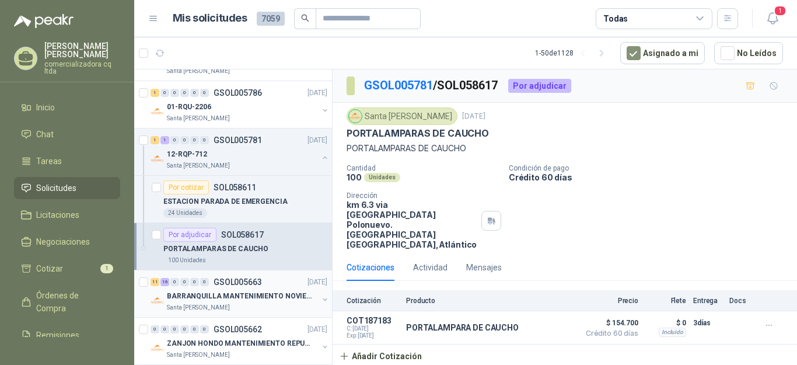
click at [188, 298] on p "BARRANQUILLA MANTENIMIENTO NOVIEMBRE" at bounding box center [239, 296] width 145 height 11
